Goal: Information Seeking & Learning: Learn about a topic

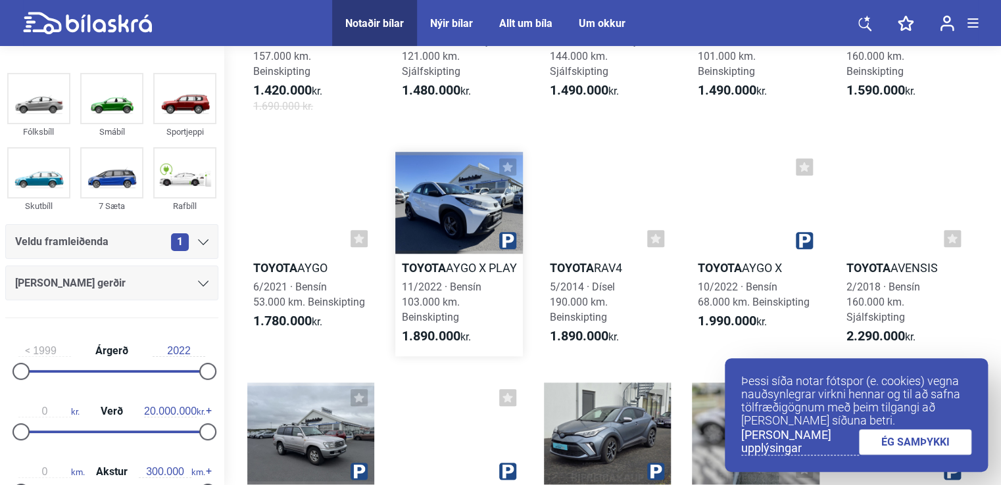
scroll to position [460, 0]
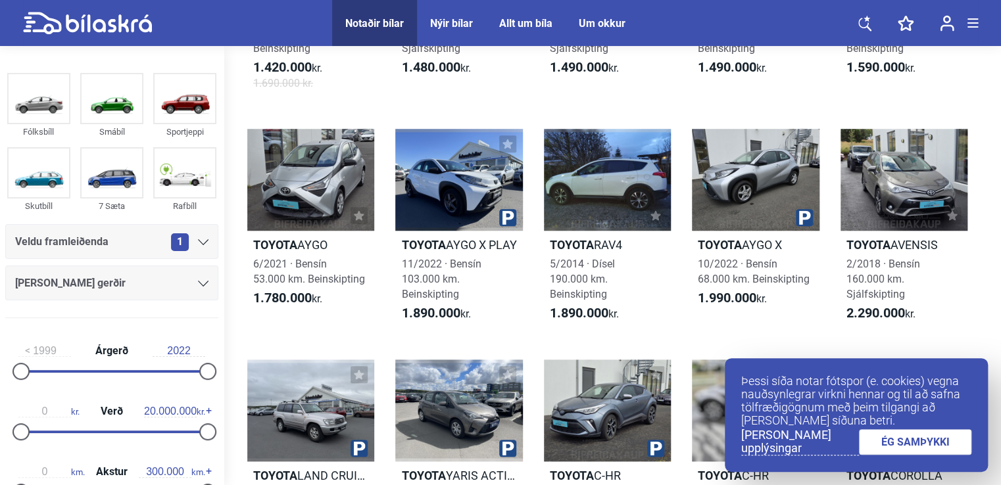
click at [930, 430] on link "ÉG SAMÞYKKI" at bounding box center [915, 442] width 113 height 26
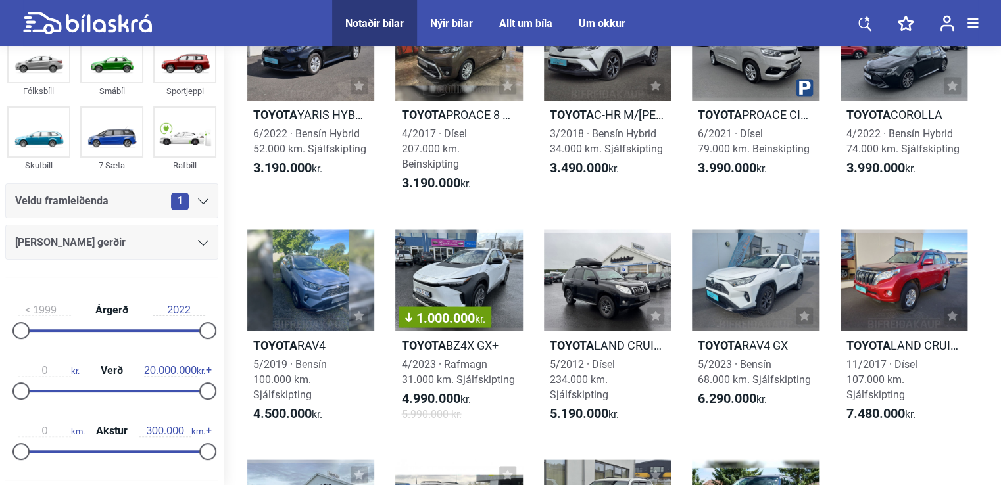
scroll to position [0, 0]
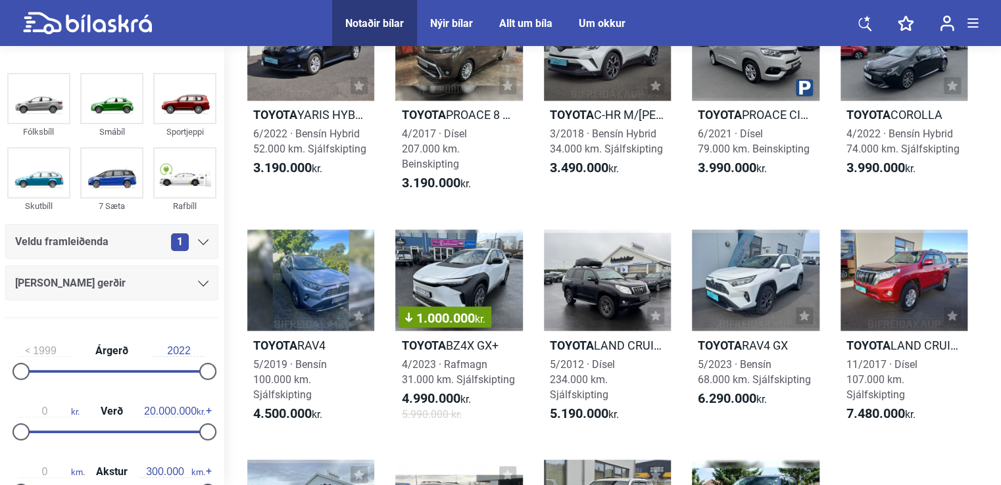
click at [199, 246] on div "1" at bounding box center [189, 242] width 37 height 18
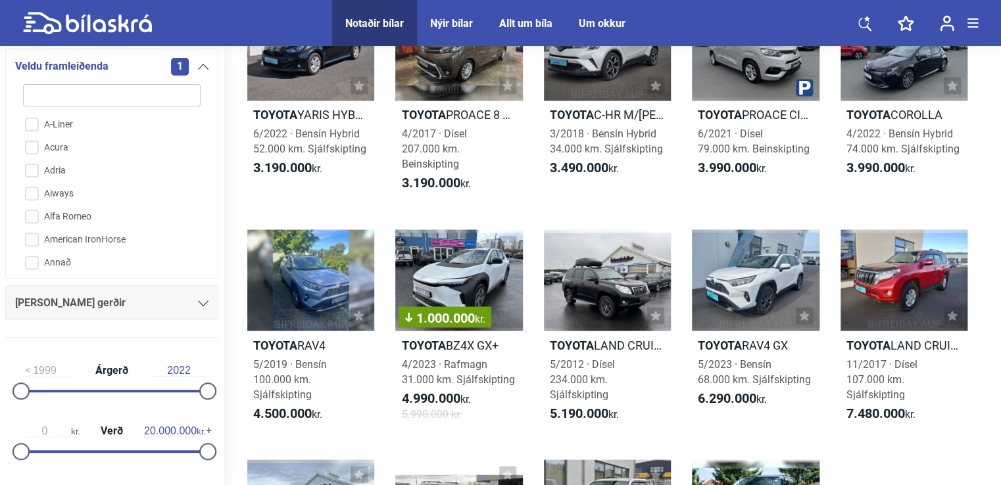
click at [198, 306] on div at bounding box center [203, 303] width 11 height 11
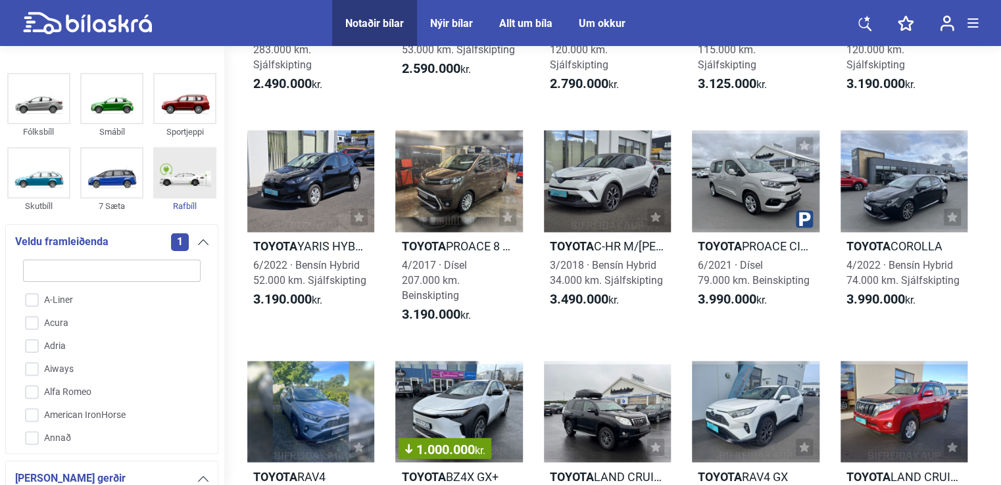
scroll to position [855, 0]
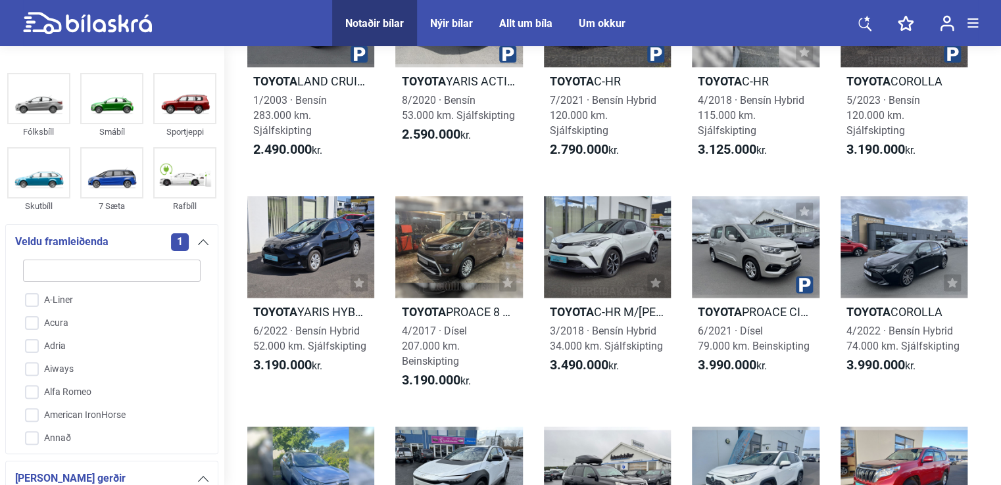
click at [447, 19] on div "Nýir bílar" at bounding box center [451, 23] width 43 height 12
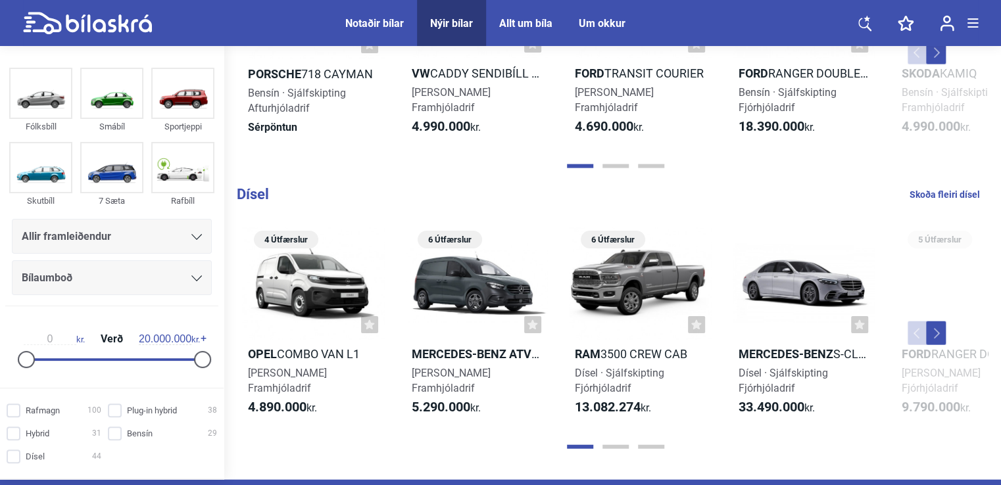
scroll to position [1381, 0]
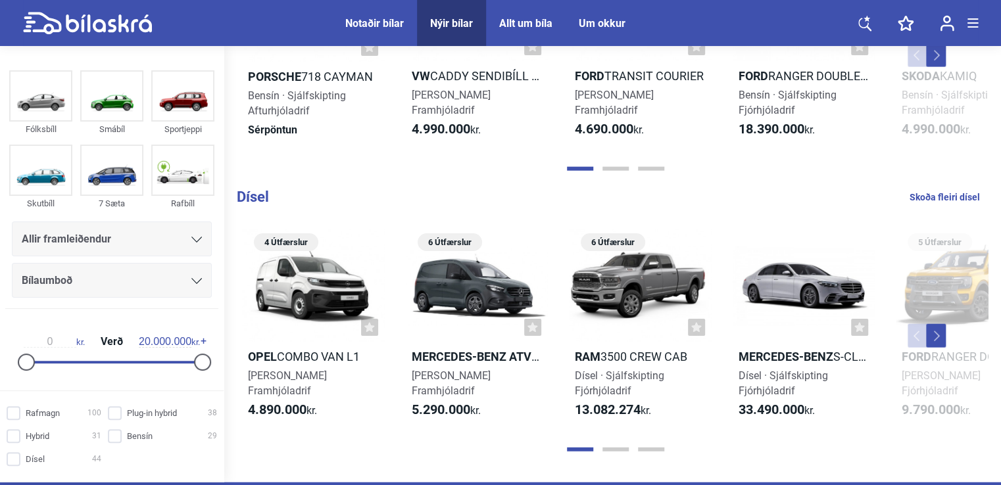
click at [938, 327] on button "Next" at bounding box center [936, 336] width 20 height 24
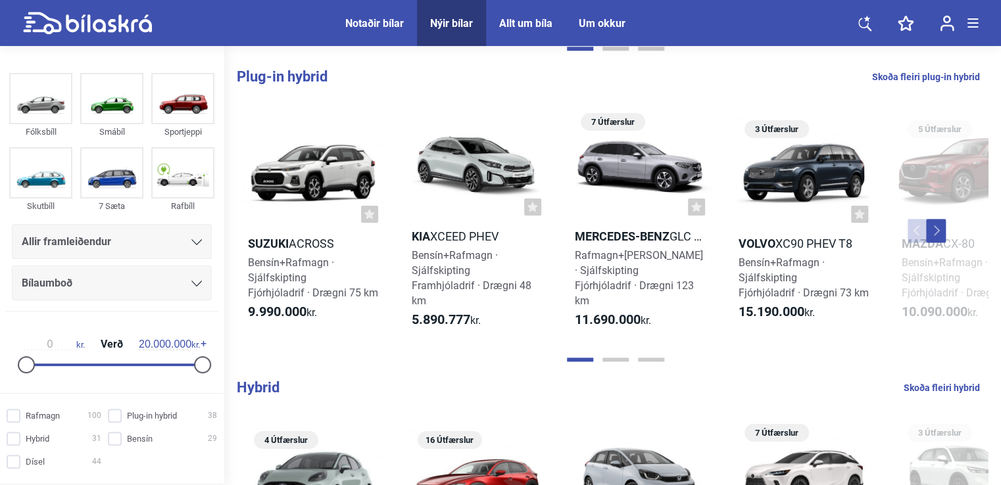
scroll to position [592, 0]
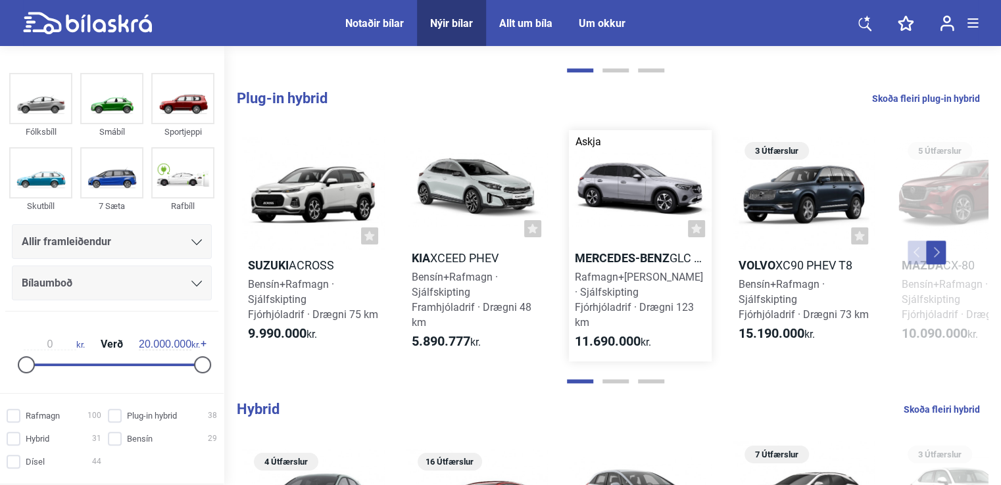
click at [635, 229] on div at bounding box center [640, 187] width 143 height 114
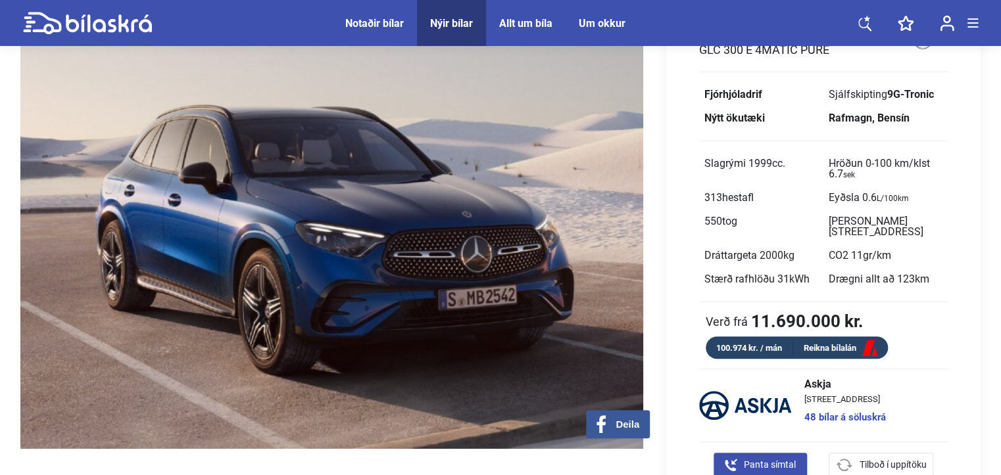
scroll to position [197, 0]
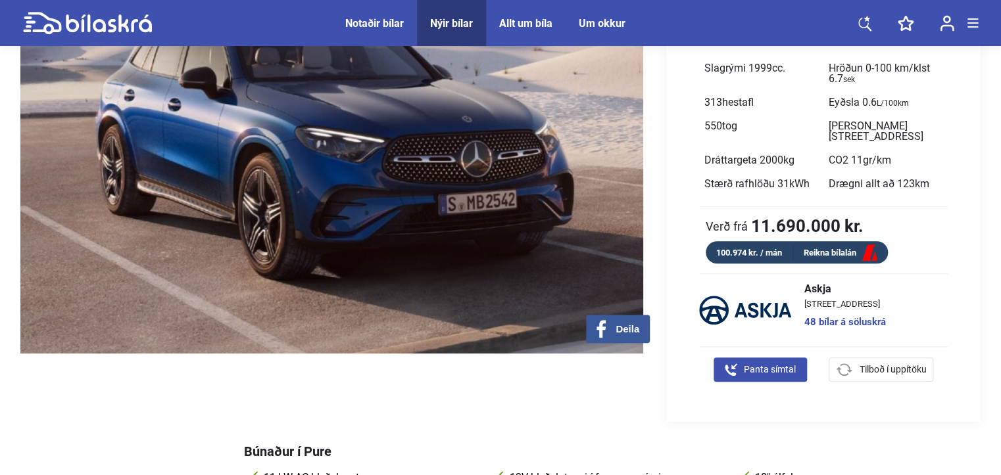
click at [824, 245] on link "Reikna bílalán" at bounding box center [840, 253] width 95 height 16
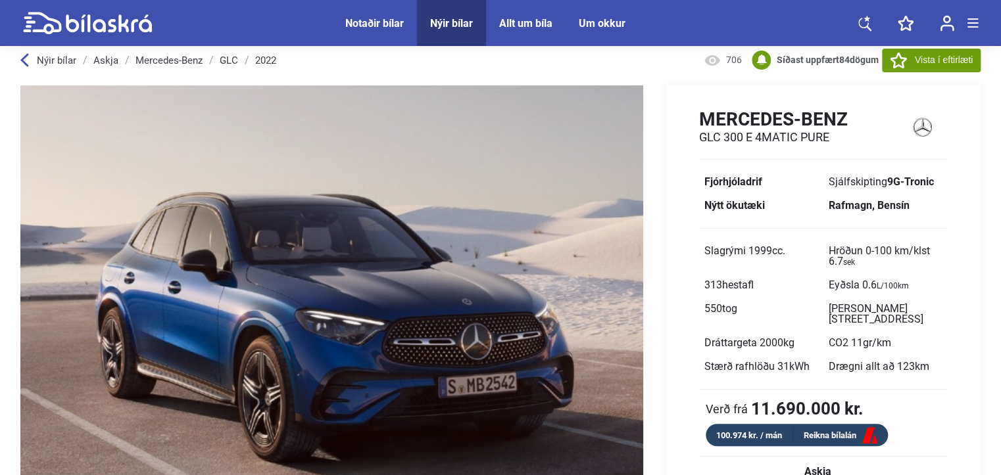
scroll to position [0, 0]
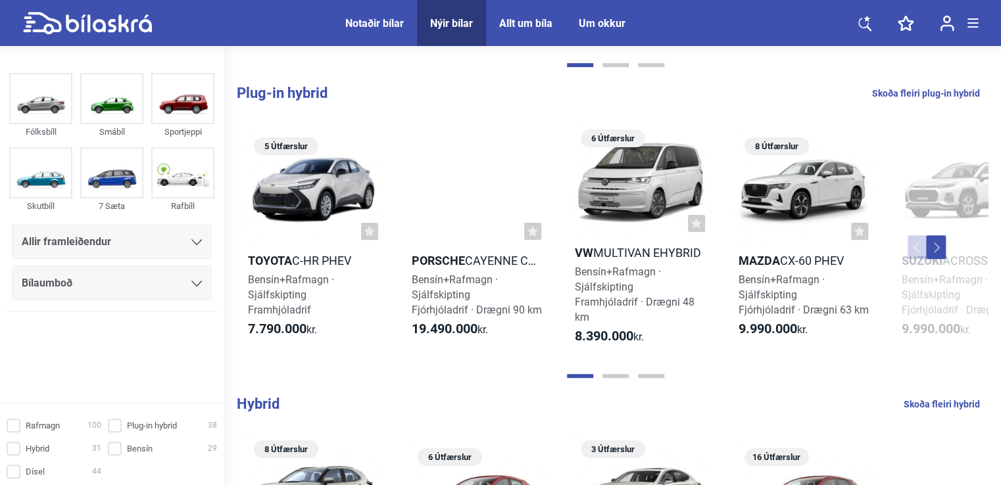
scroll to position [597, 0]
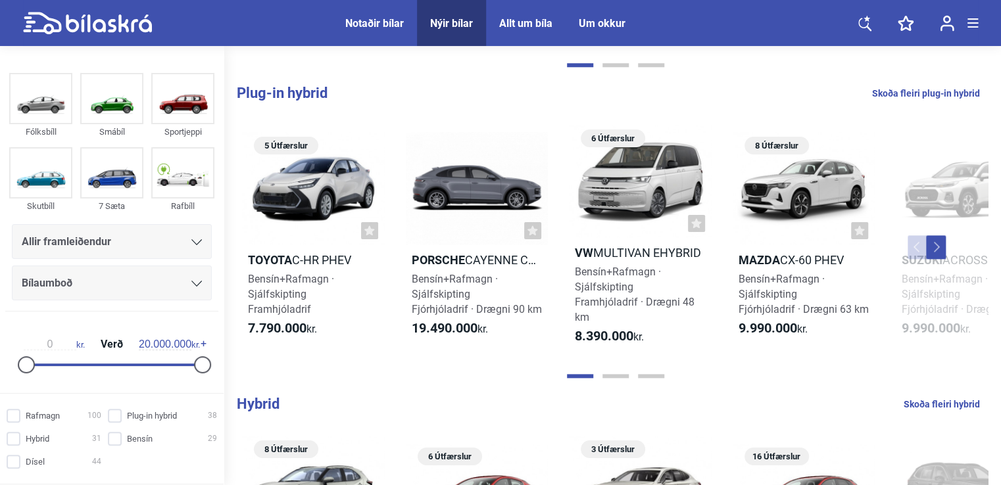
click at [366, 20] on div "Notaðir bílar" at bounding box center [374, 23] width 59 height 12
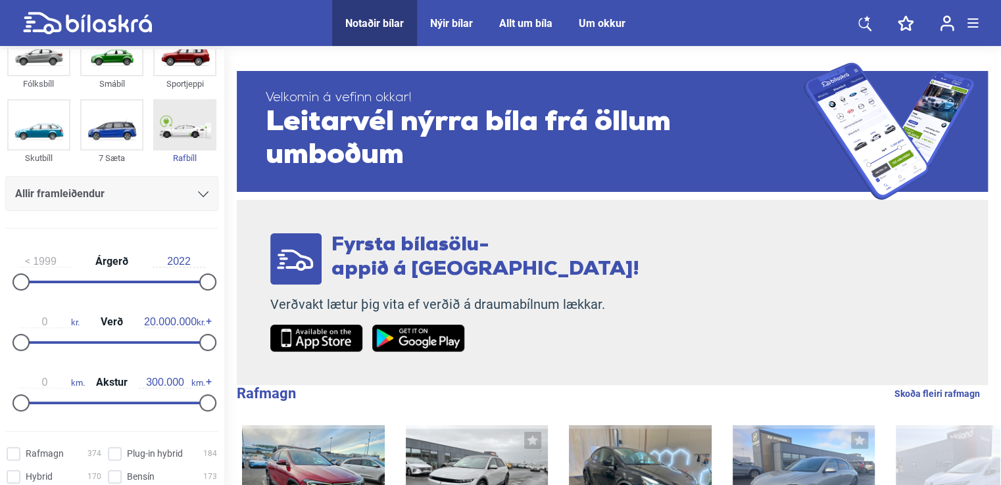
scroll to position [197, 0]
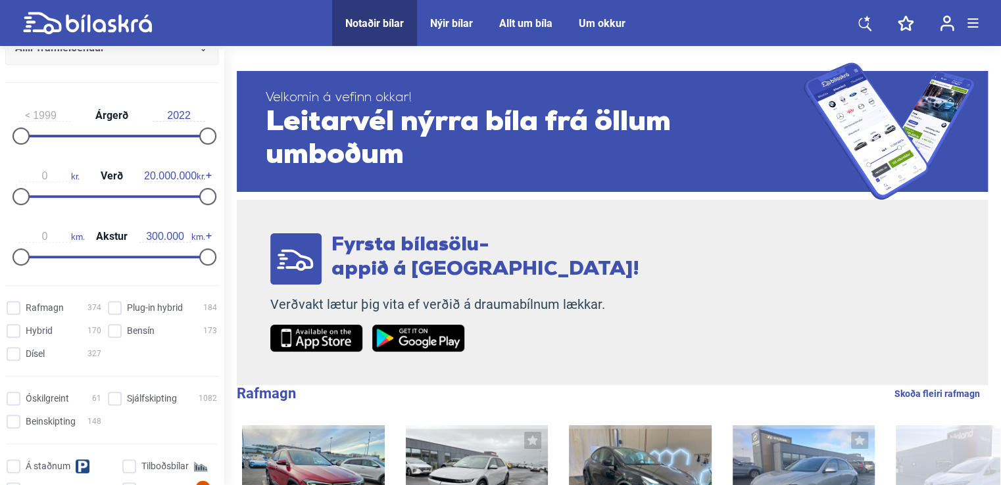
click at [205, 134] on div at bounding box center [207, 136] width 17 height 17
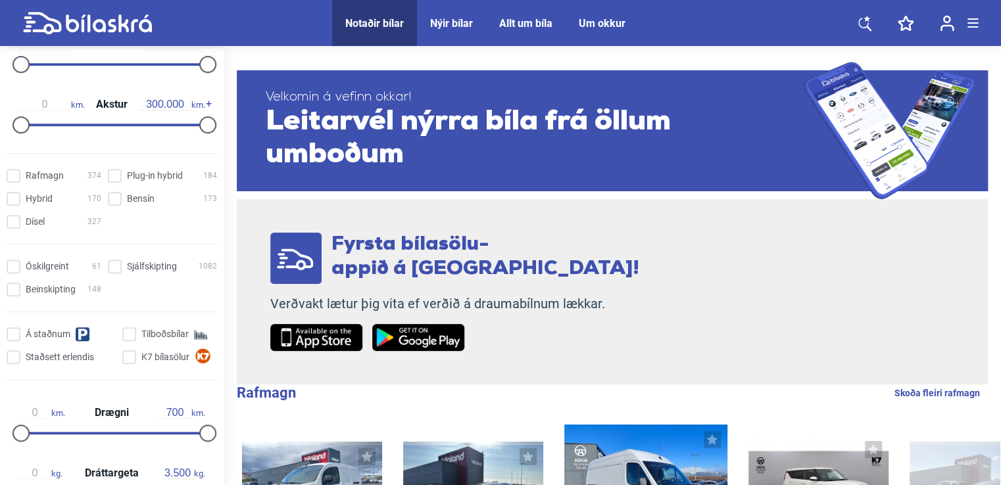
scroll to position [0, 0]
